Goal: Find specific page/section: Find specific page/section

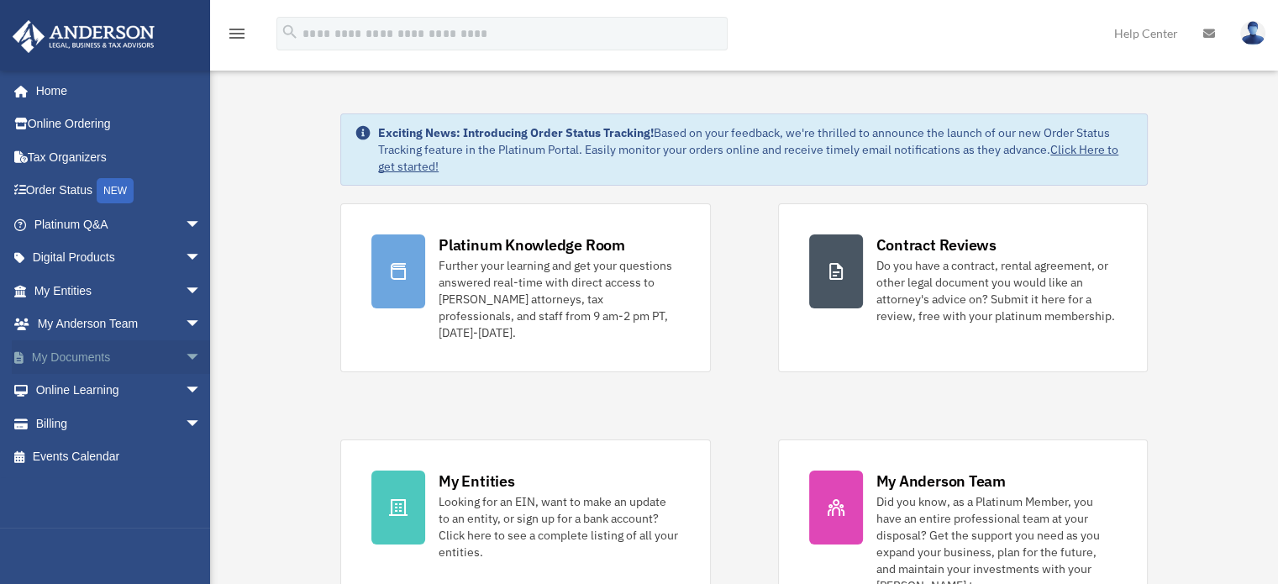
click at [185, 352] on span "arrow_drop_down" at bounding box center [202, 357] width 34 height 34
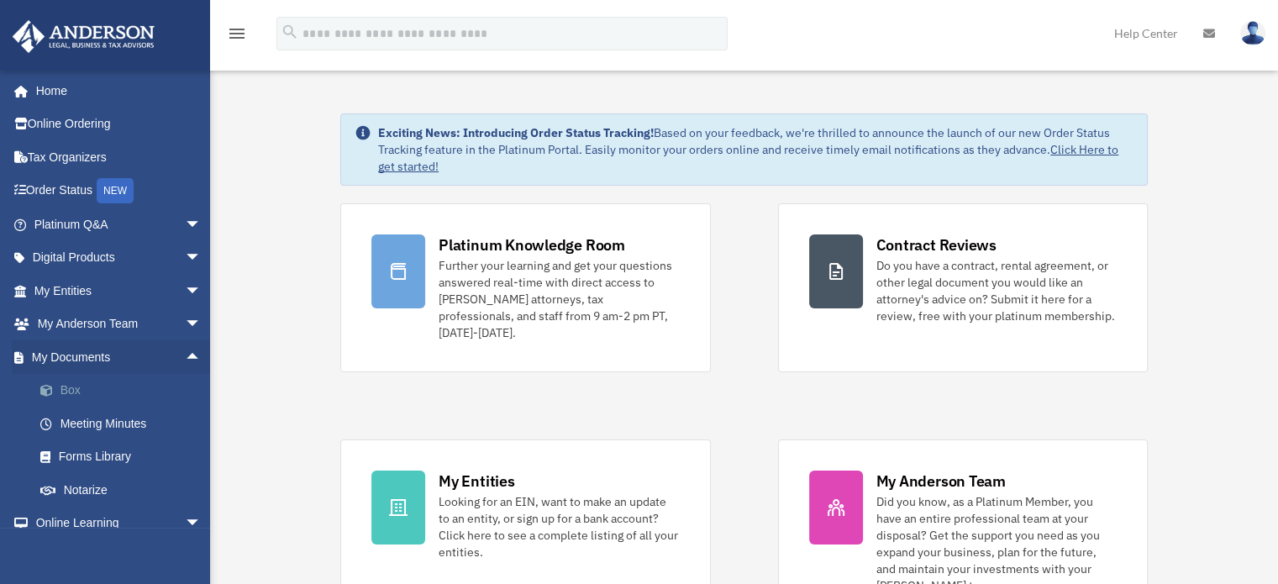
click at [71, 381] on link "Box" at bounding box center [125, 391] width 203 height 34
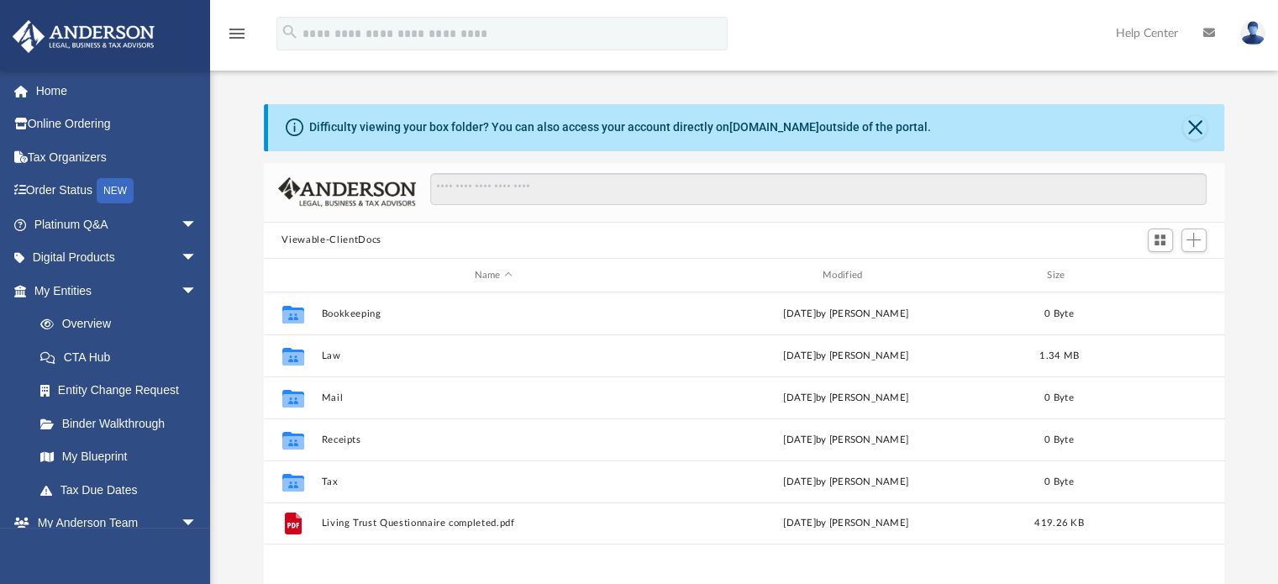
scroll to position [369, 948]
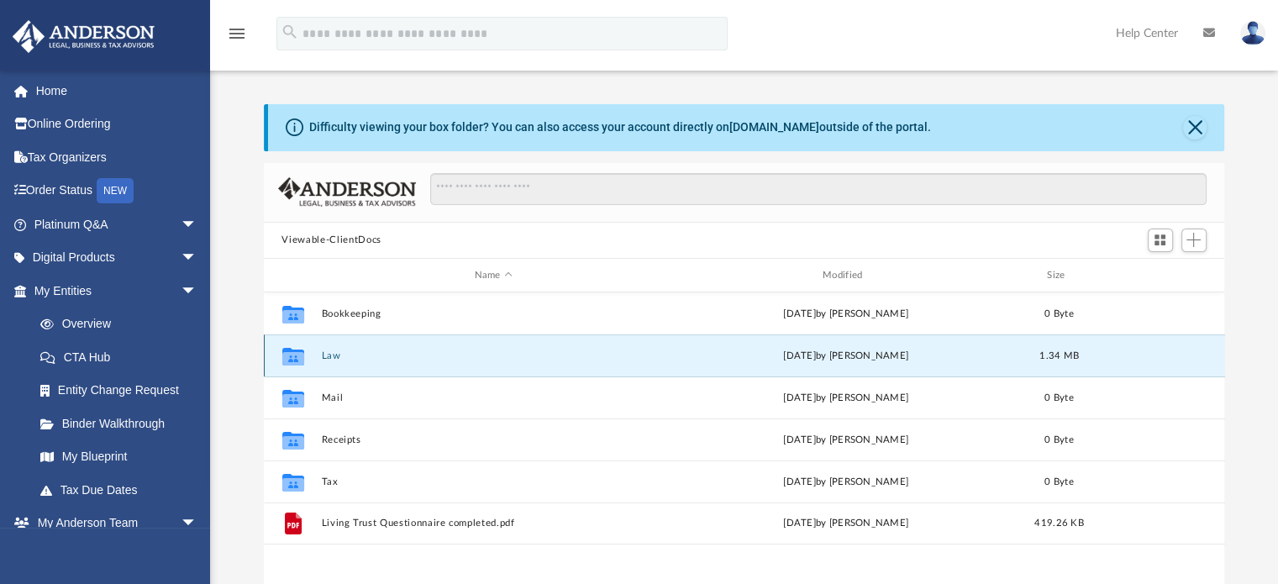
click at [335, 356] on button "Law" at bounding box center [493, 355] width 344 height 11
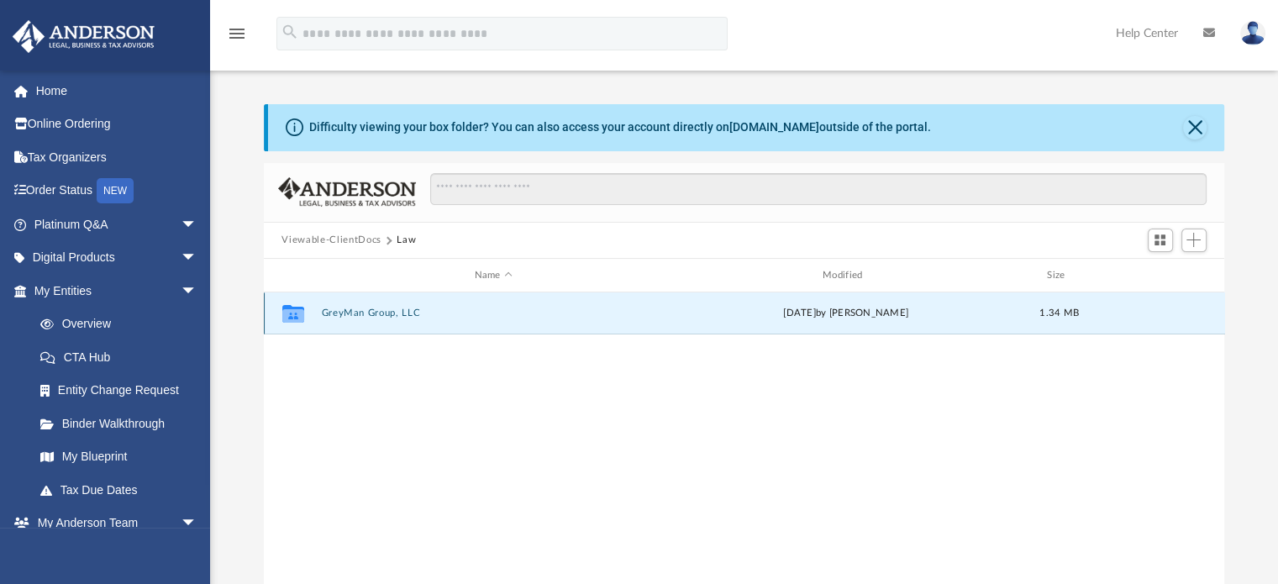
click at [367, 312] on button "GreyMan Group, LLC" at bounding box center [493, 313] width 344 height 11
click at [367, 312] on button "Initial Docs" at bounding box center [493, 313] width 344 height 11
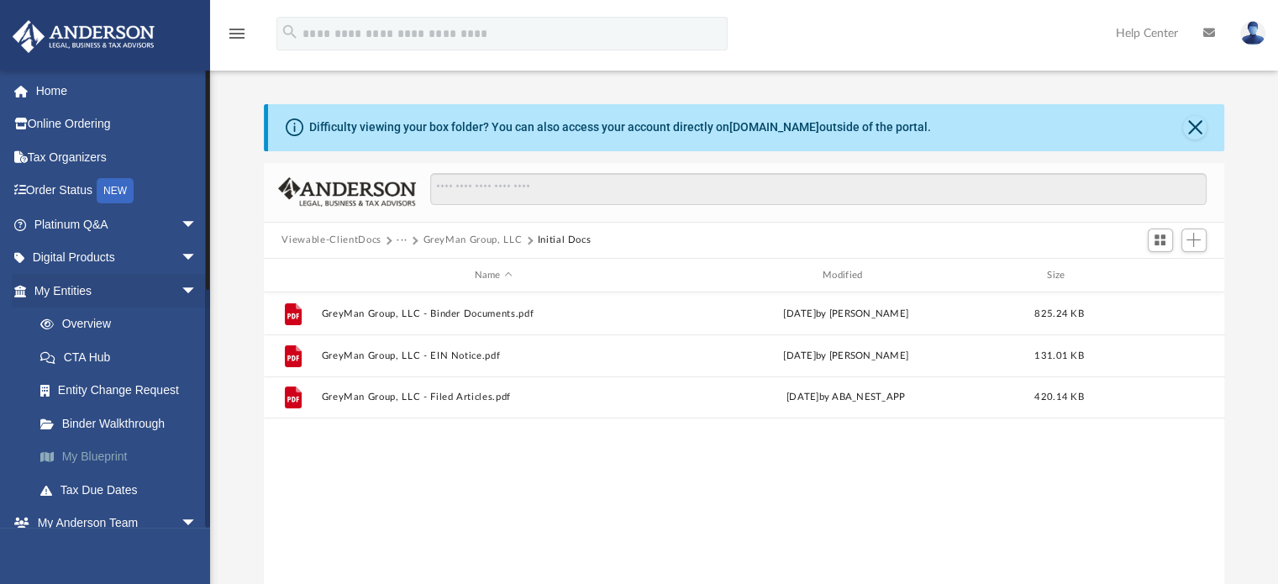
click at [98, 447] on link "My Blueprint" at bounding box center [123, 457] width 199 height 34
